Goal: Complete application form: Complete application form

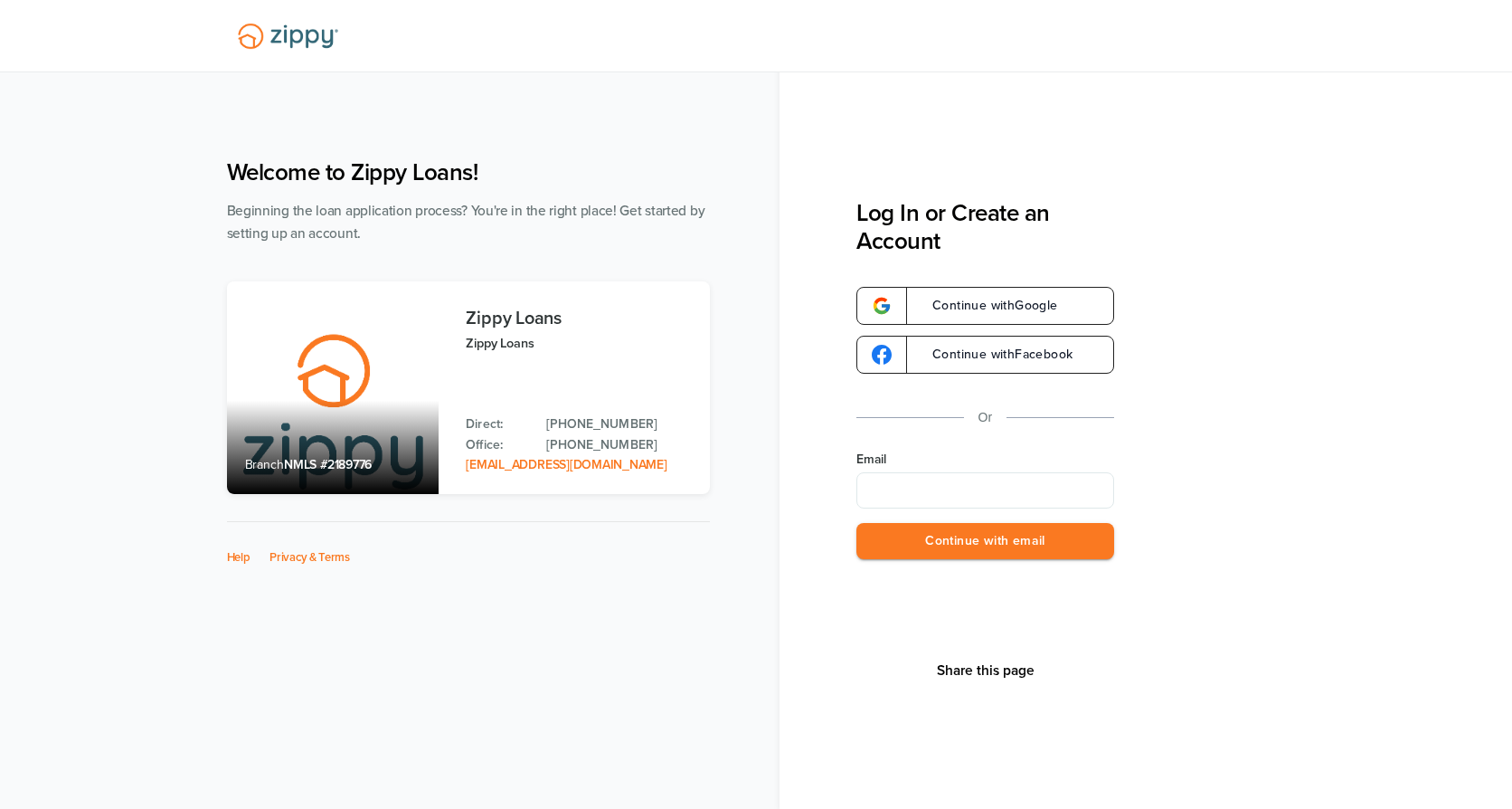
click at [976, 487] on input "Email" at bounding box center [985, 490] width 257 height 36
type input "**********"
click at [964, 549] on button "Continue with email" at bounding box center [985, 541] width 257 height 37
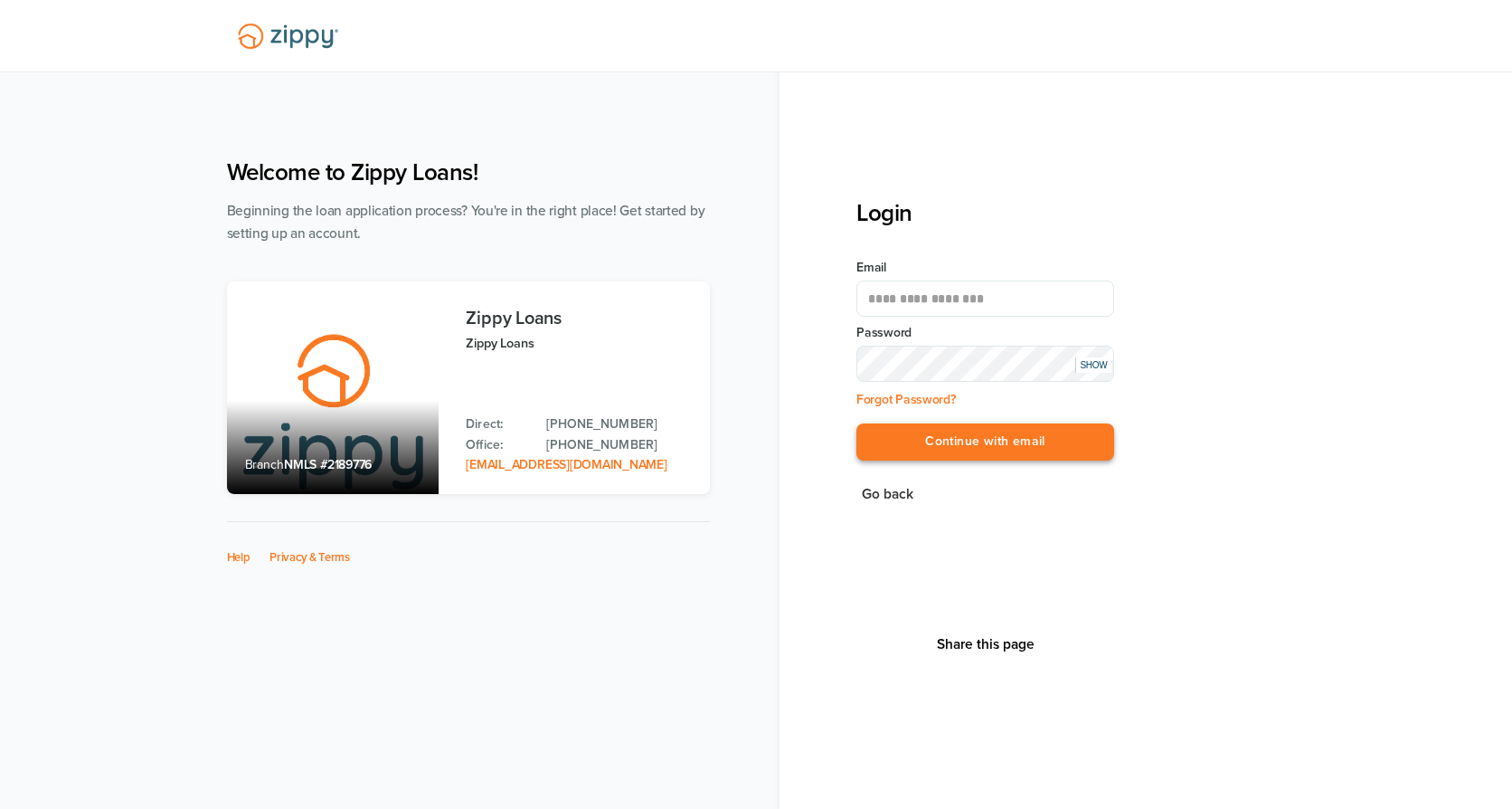
click at [926, 442] on button "Continue with email" at bounding box center [985, 442] width 257 height 37
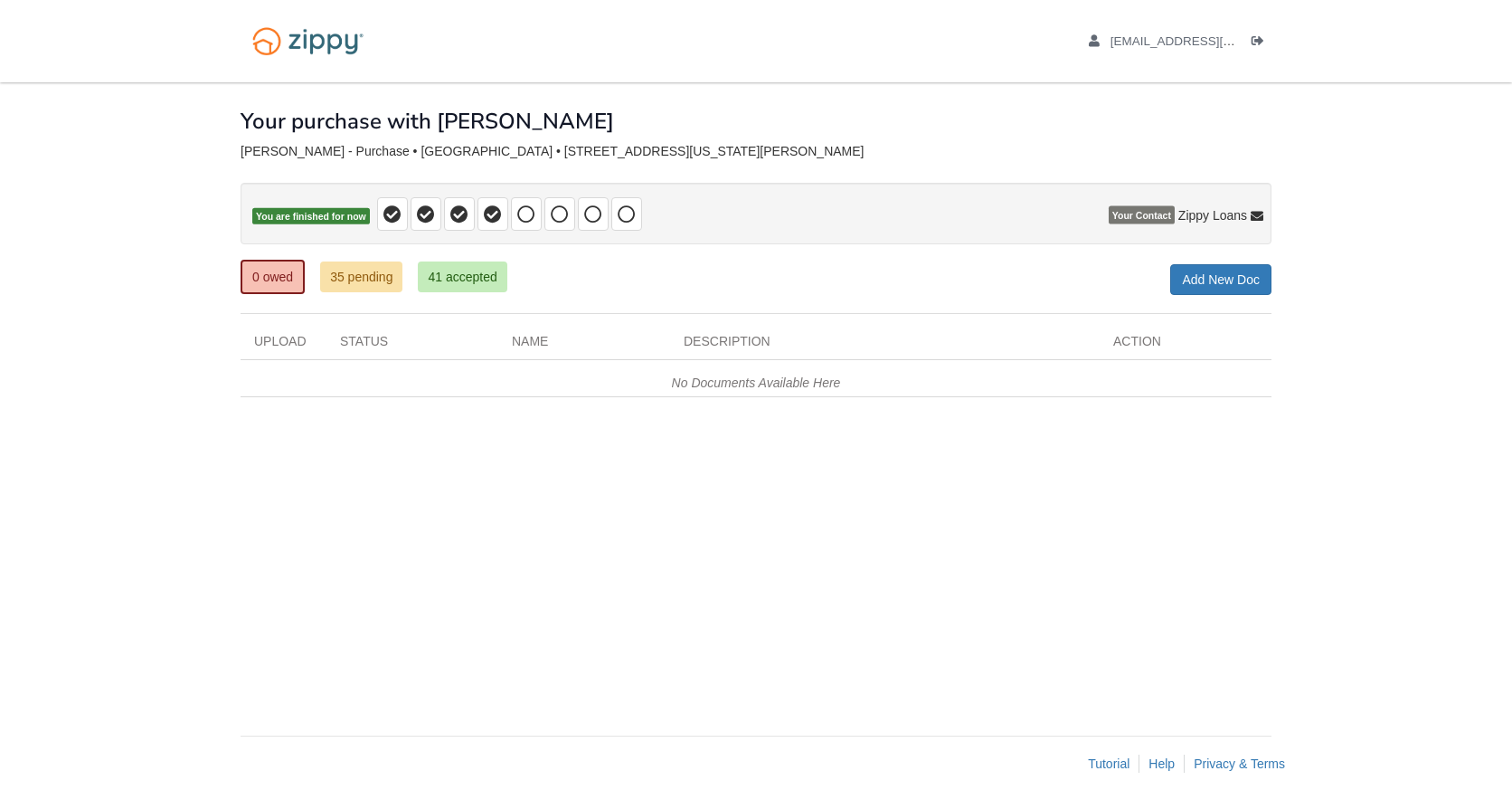
click at [532, 502] on div "× × × Pending Add Document Notice document will be included in the email sent t…" at bounding box center [756, 400] width 1031 height 635
click at [1084, 154] on div "Lopez Martinez - Purchase • Purchase • 3323 Iowa St, Lawrence, KS, 66046" at bounding box center [756, 151] width 1031 height 16
